Goal: Find specific page/section: Find specific page/section

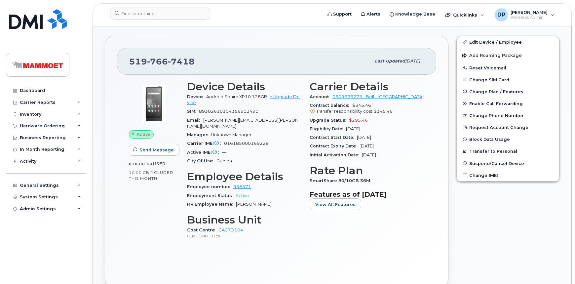
scroll to position [120, 0]
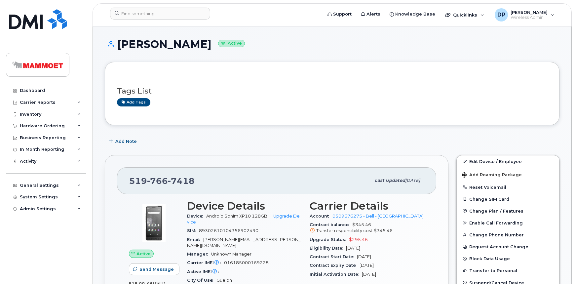
scroll to position [90, 0]
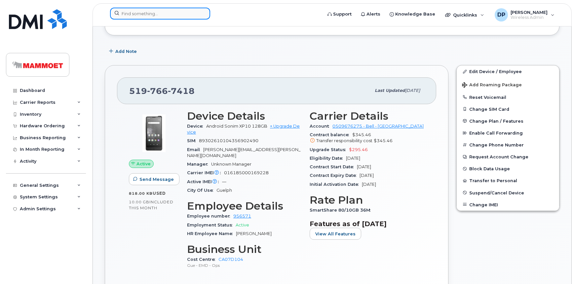
click at [145, 16] on input at bounding box center [160, 14] width 100 height 12
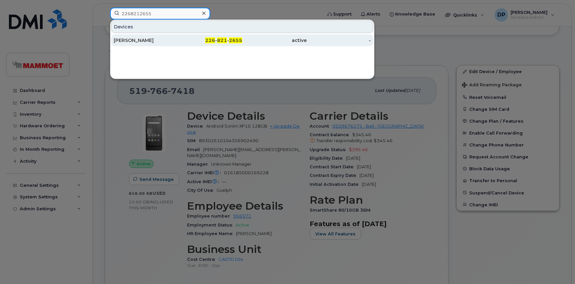
type input "2268212655"
click at [139, 39] on div "[PERSON_NAME]" at bounding box center [146, 40] width 64 height 7
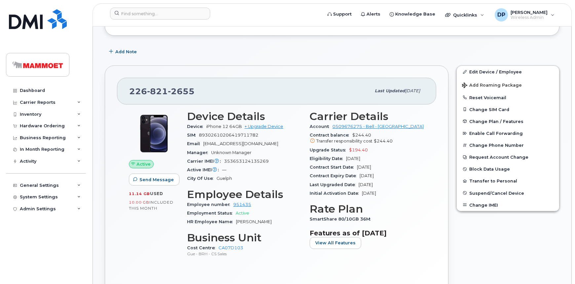
scroll to position [90, 0]
